Goal: Task Accomplishment & Management: Manage account settings

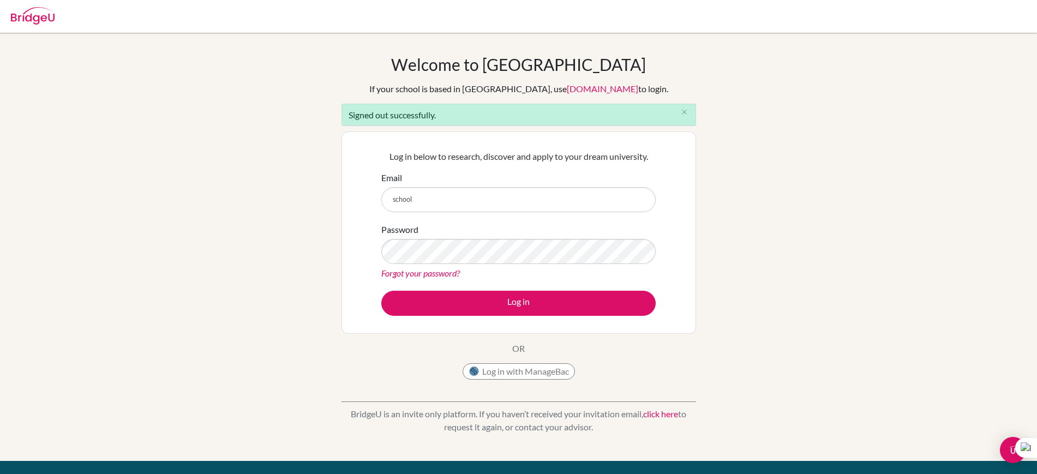
type input "[EMAIL_ADDRESS][DOMAIN_NAME]"
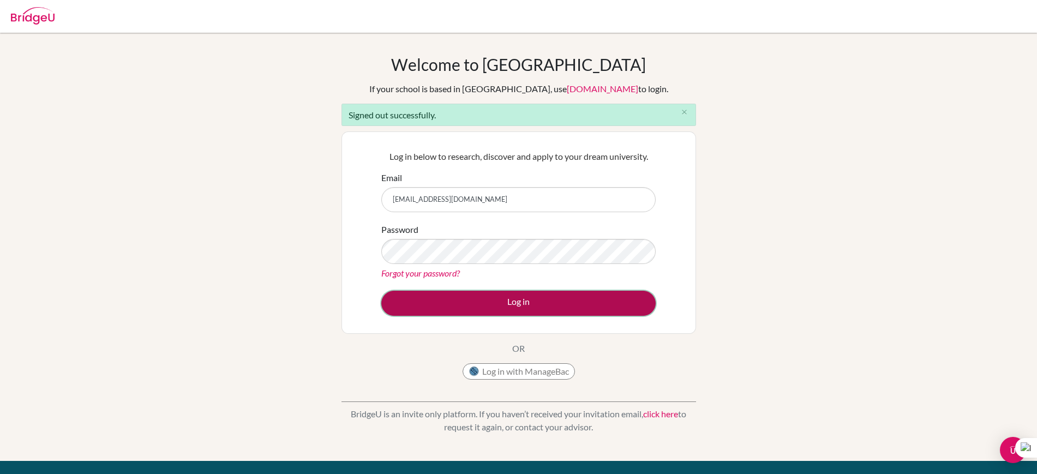
click at [494, 294] on button "Log in" at bounding box center [518, 303] width 274 height 25
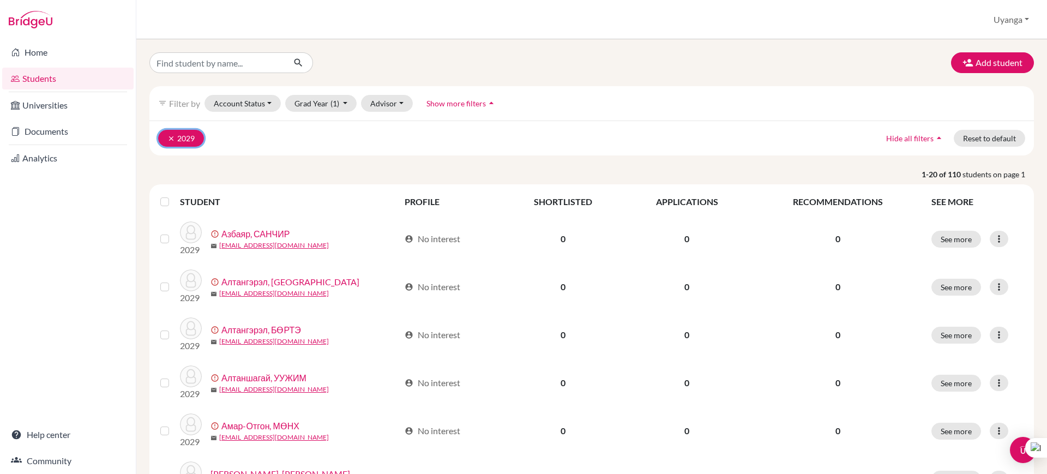
click at [183, 136] on button "clear 2029" at bounding box center [181, 138] width 46 height 17
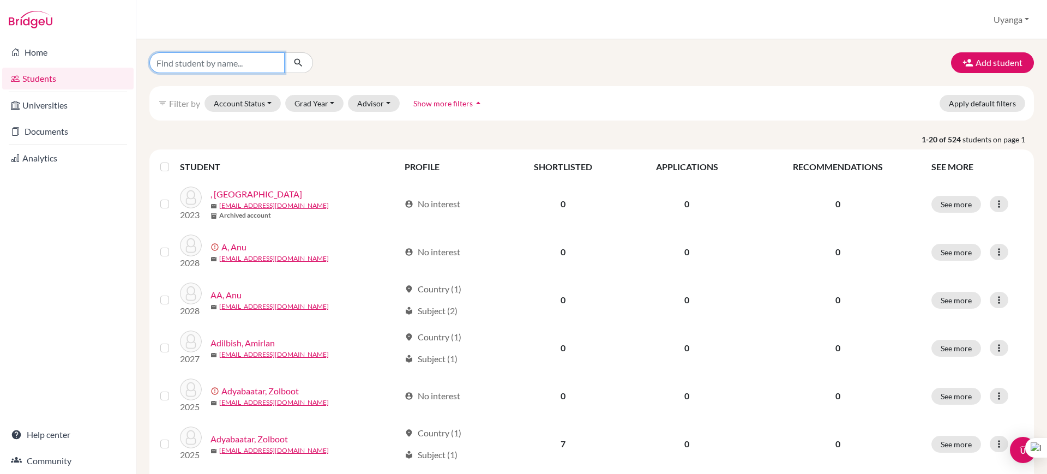
click at [223, 65] on input "Find student by name..." at bounding box center [216, 62] width 135 height 21
type input "E"
type input "t"
type input "Энхжаргал"
click button "submit" at bounding box center [298, 62] width 29 height 21
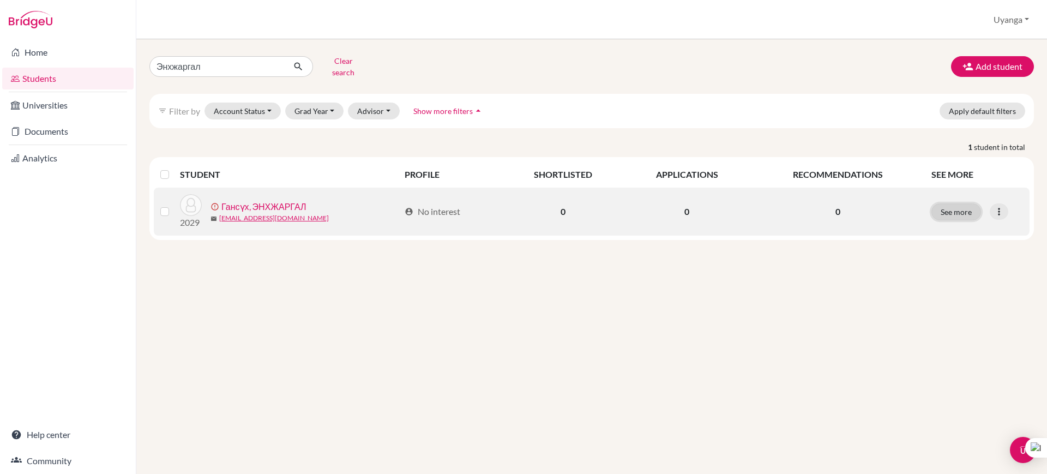
click at [961, 207] on button "See more" at bounding box center [956, 211] width 50 height 17
click at [1002, 206] on icon at bounding box center [999, 211] width 11 height 11
click at [954, 226] on button "Edit student" at bounding box center [958, 234] width 99 height 17
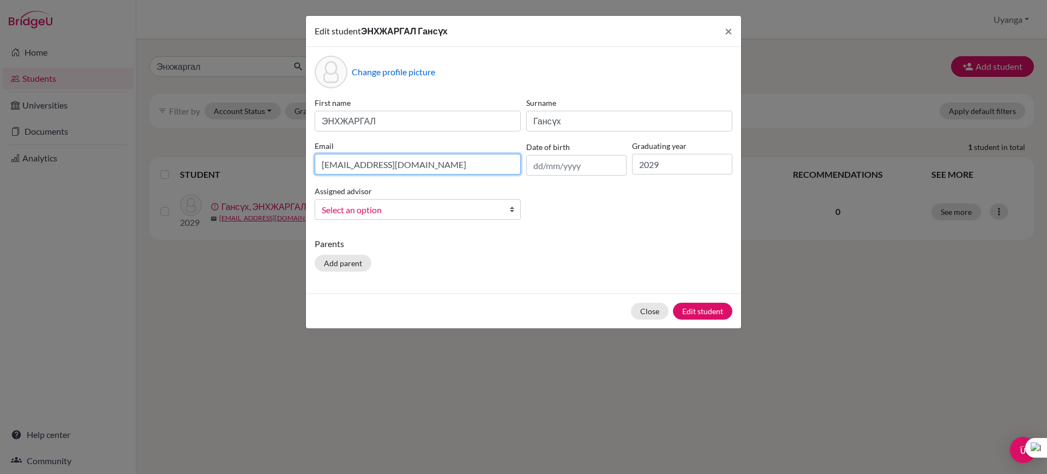
click at [374, 164] on input "293_enkhjaragal.g@mbo.edu.mn" at bounding box center [418, 164] width 206 height 21
type input "293_enkhjargal.g@mbo.edu.mn"
click at [715, 314] on button "Edit student" at bounding box center [702, 311] width 59 height 17
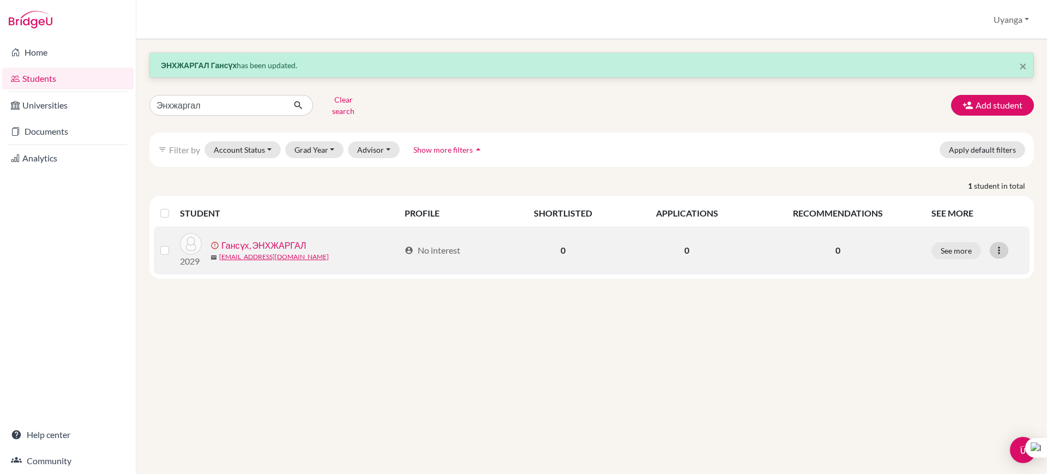
click at [999, 245] on icon at bounding box center [999, 250] width 11 height 11
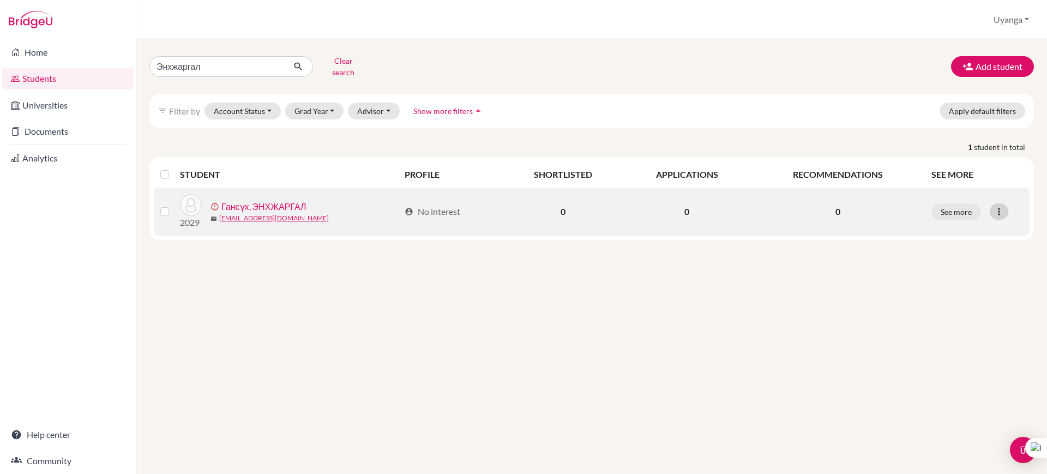
click at [1003, 206] on icon at bounding box center [999, 211] width 11 height 11
click at [950, 227] on button "Edit student" at bounding box center [958, 234] width 99 height 17
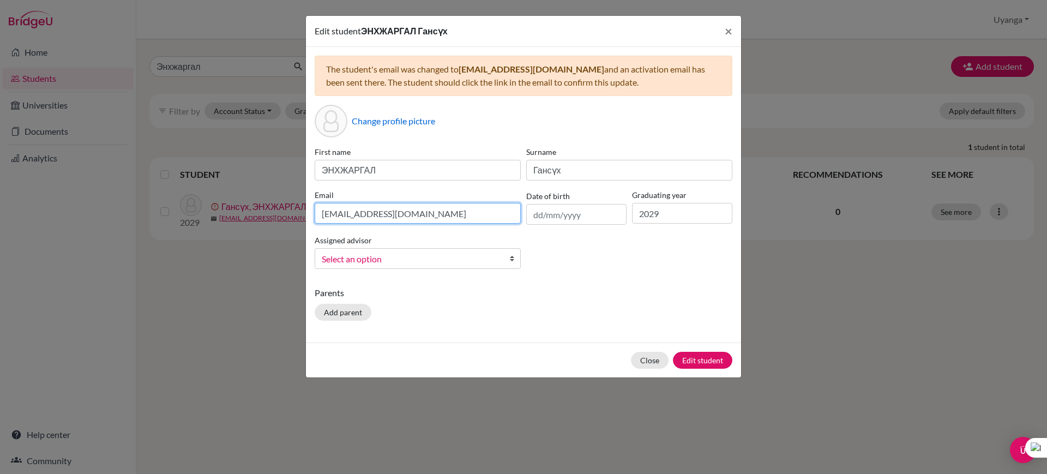
click at [376, 214] on input "293_enkhjaragal.g@mbo.edu.mn" at bounding box center [418, 213] width 206 height 21
type input "293_enkhjargal.g@mbo.edu.mn"
click at [456, 234] on div "Assigned advisor Bavuu, Ariuntungalag Bayarbat, Nandin Narangerel, Undrakh Sese…" at bounding box center [418, 250] width 212 height 35
click at [694, 362] on button "Edit student" at bounding box center [702, 360] width 59 height 17
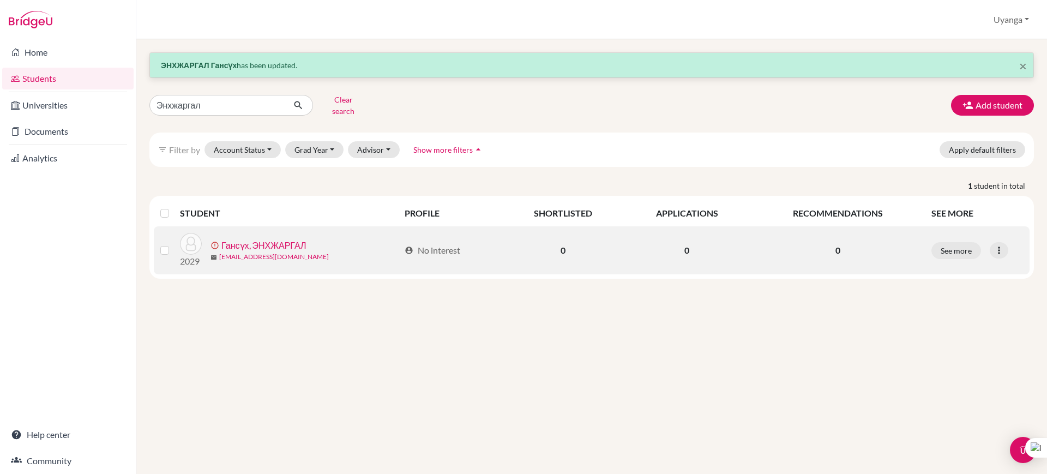
click at [278, 254] on link "293_enkhjaragal.g@mbo.edu.mn" at bounding box center [274, 257] width 110 height 10
click at [275, 252] on link "293_enkhjaragal.g@mbo.edu.mn" at bounding box center [274, 257] width 110 height 10
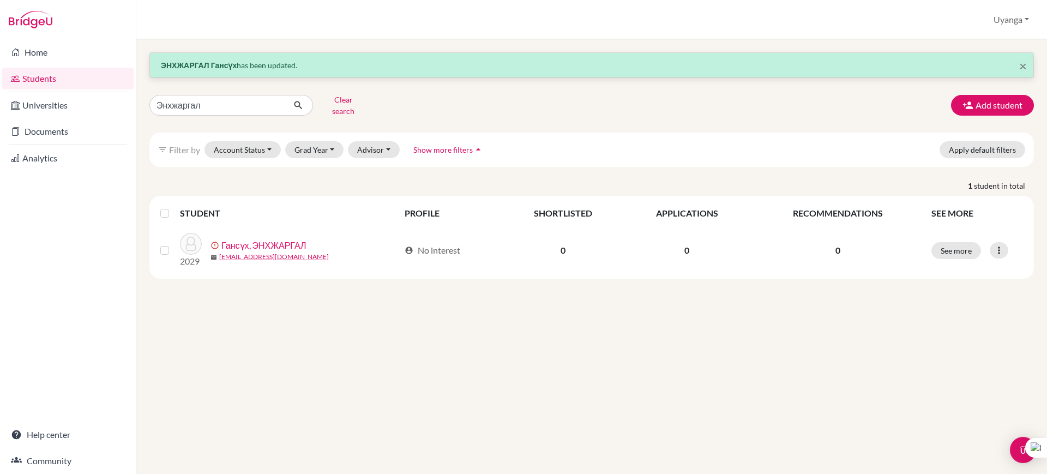
drag, startPoint x: 811, startPoint y: 339, endPoint x: 906, endPoint y: 279, distance: 112.1
click at [811, 339] on div "× ЭНХЖАРГАЛ Гансүх has been updated. Энхжаргал Clear search Add student filter_…" at bounding box center [591, 256] width 911 height 435
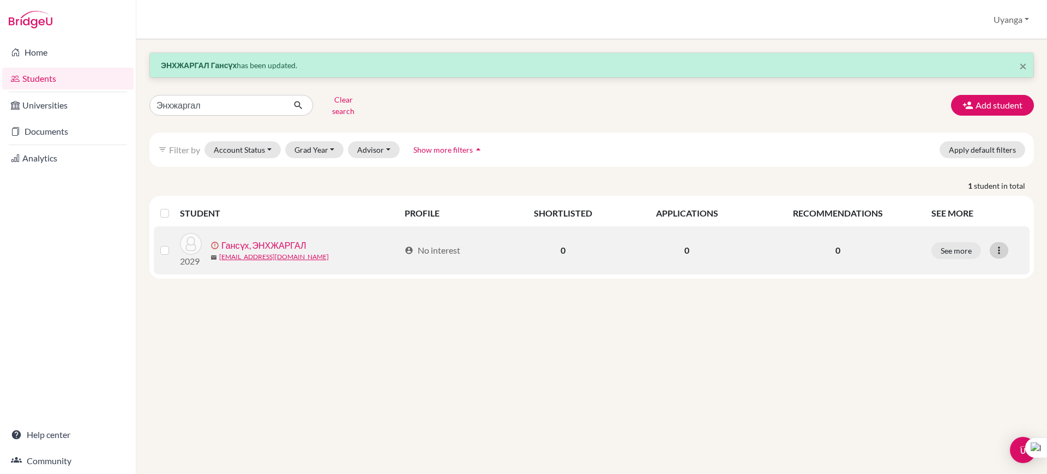
click at [997, 245] on icon at bounding box center [999, 250] width 11 height 11
click at [937, 267] on button "Edit student" at bounding box center [958, 272] width 99 height 17
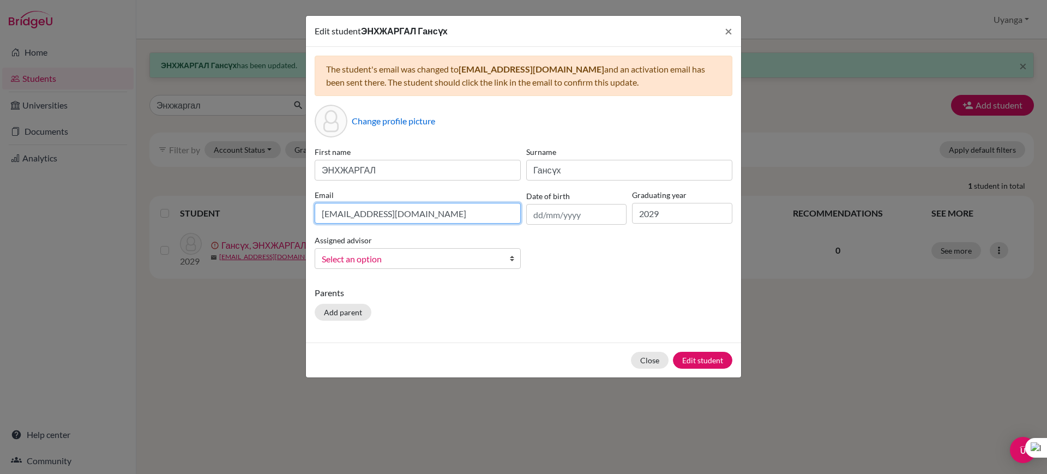
drag, startPoint x: 456, startPoint y: 211, endPoint x: 315, endPoint y: 220, distance: 142.1
click at [315, 220] on input "293_enkhjaragal.g@mbo.edu.mn" at bounding box center [418, 213] width 206 height 21
type input "293_enkhjargal.g@mbo.edu.mn"
click at [708, 358] on button "Edit student" at bounding box center [702, 360] width 59 height 17
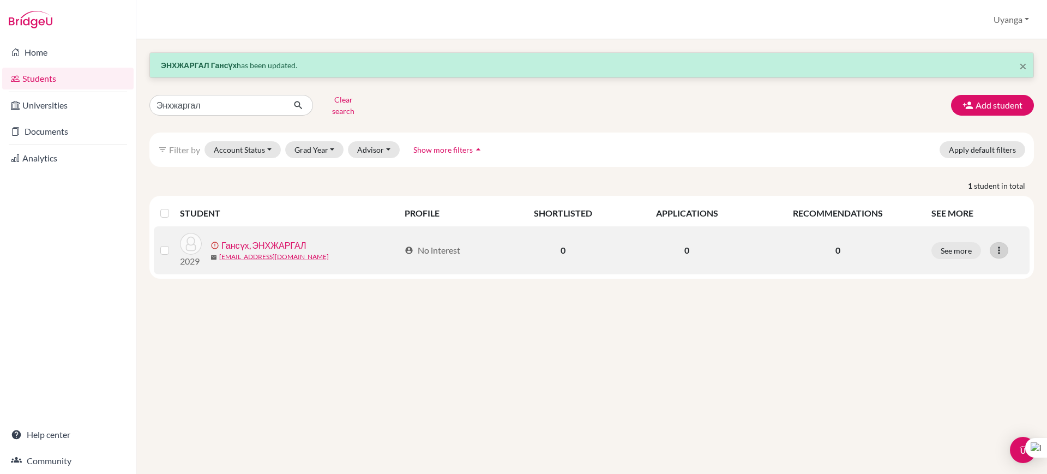
click at [1002, 245] on icon at bounding box center [999, 250] width 11 height 11
drag, startPoint x: 970, startPoint y: 302, endPoint x: 954, endPoint y: 264, distance: 40.5
click at [954, 264] on div "Edit student Send Message Resend invite email" at bounding box center [958, 291] width 100 height 62
click at [1003, 245] on icon at bounding box center [999, 250] width 11 height 11
click at [925, 266] on button "Edit student" at bounding box center [958, 272] width 99 height 17
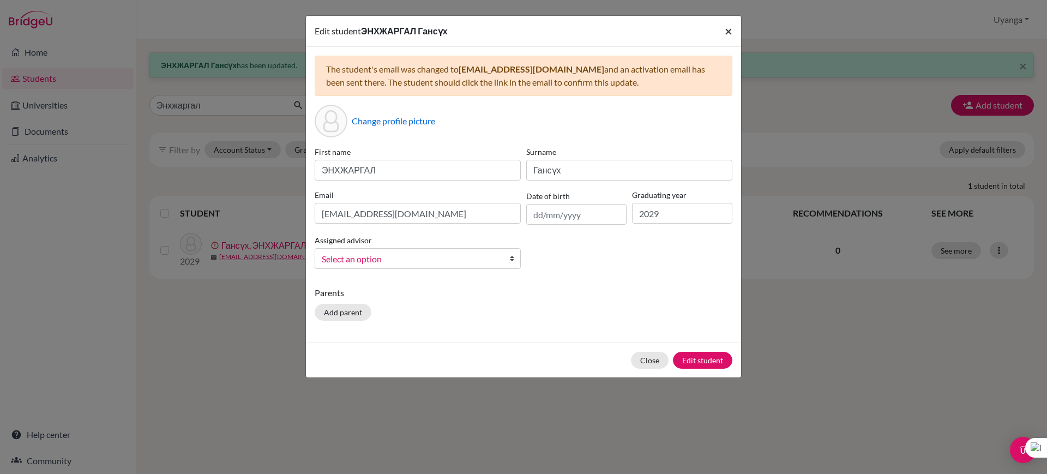
click at [732, 29] on span "×" at bounding box center [729, 31] width 8 height 16
